Goal: Check status

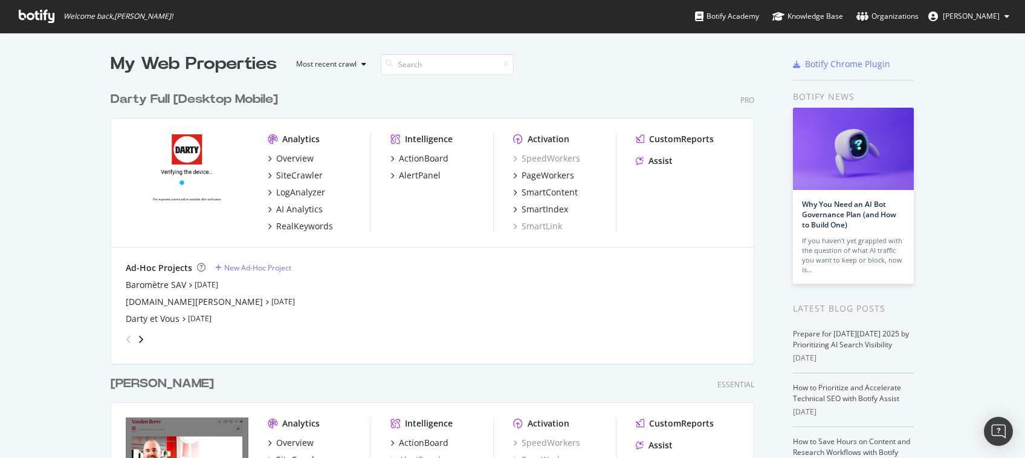
scroll to position [2143, 641]
click at [289, 172] on div "SiteCrawler" at bounding box center [299, 175] width 47 height 12
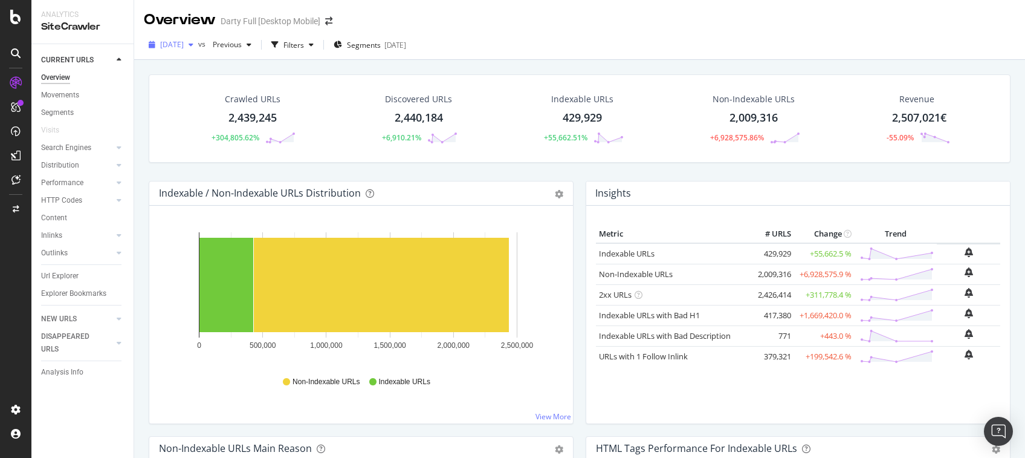
click at [193, 48] on icon "button" at bounding box center [191, 44] width 5 height 7
click at [641, 171] on div "Crawled URLs 2,439,245 +304,805.62% Discovered URLs 2,440,184 +6,910.21% Indexa…" at bounding box center [580, 127] width 874 height 106
click at [791, 31] on div "[DATE] vs Previous Filters Segments [DATE]" at bounding box center [579, 45] width 891 height 30
